Goal: Task Accomplishment & Management: Use online tool/utility

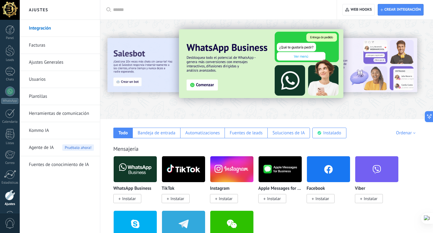
click at [12, 194] on div at bounding box center [10, 194] width 10 height 11
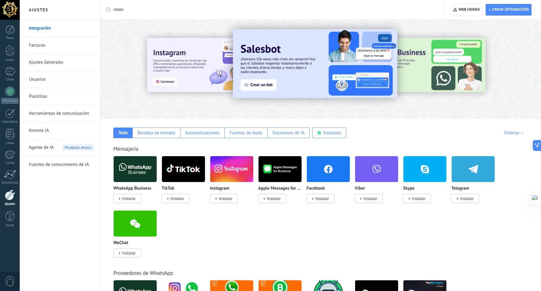
click at [123, 197] on span "Instalar" at bounding box center [129, 197] width 14 height 5
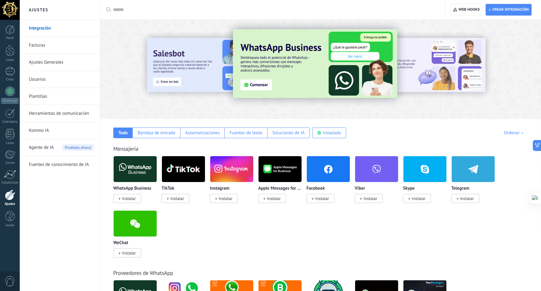
click at [117, 201] on span "Instalar" at bounding box center [127, 198] width 28 height 9
